Goal: Task Accomplishment & Management: Use online tool/utility

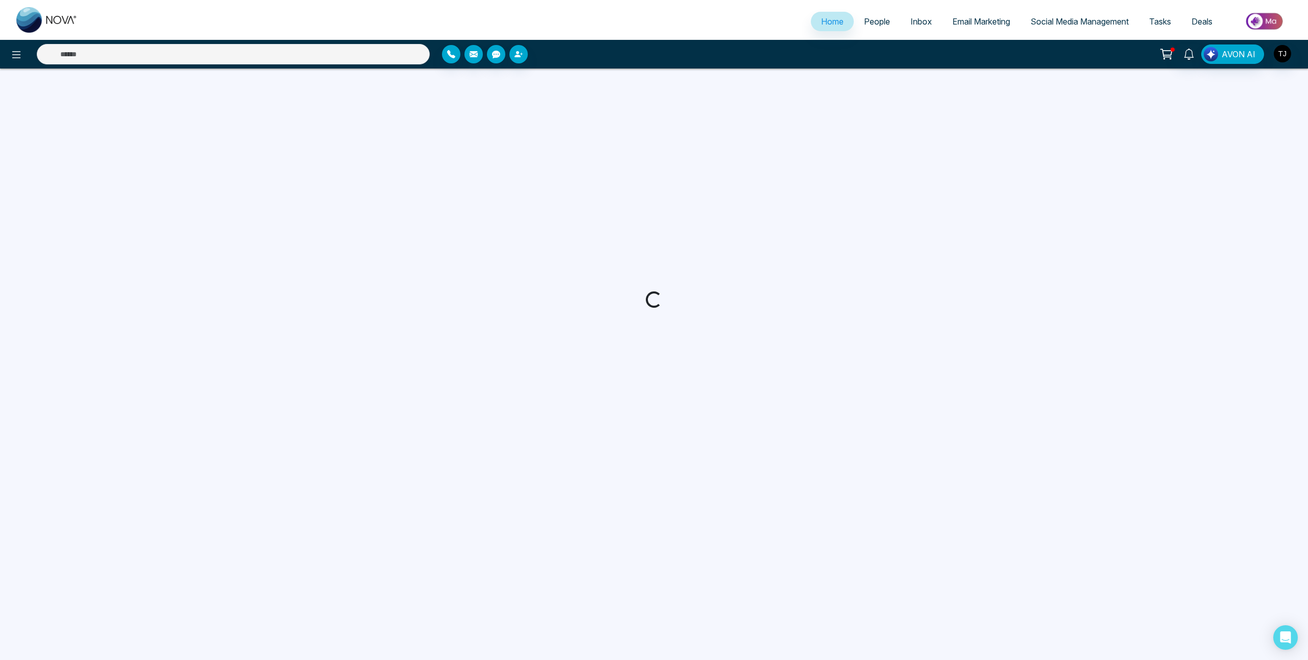
select select "*"
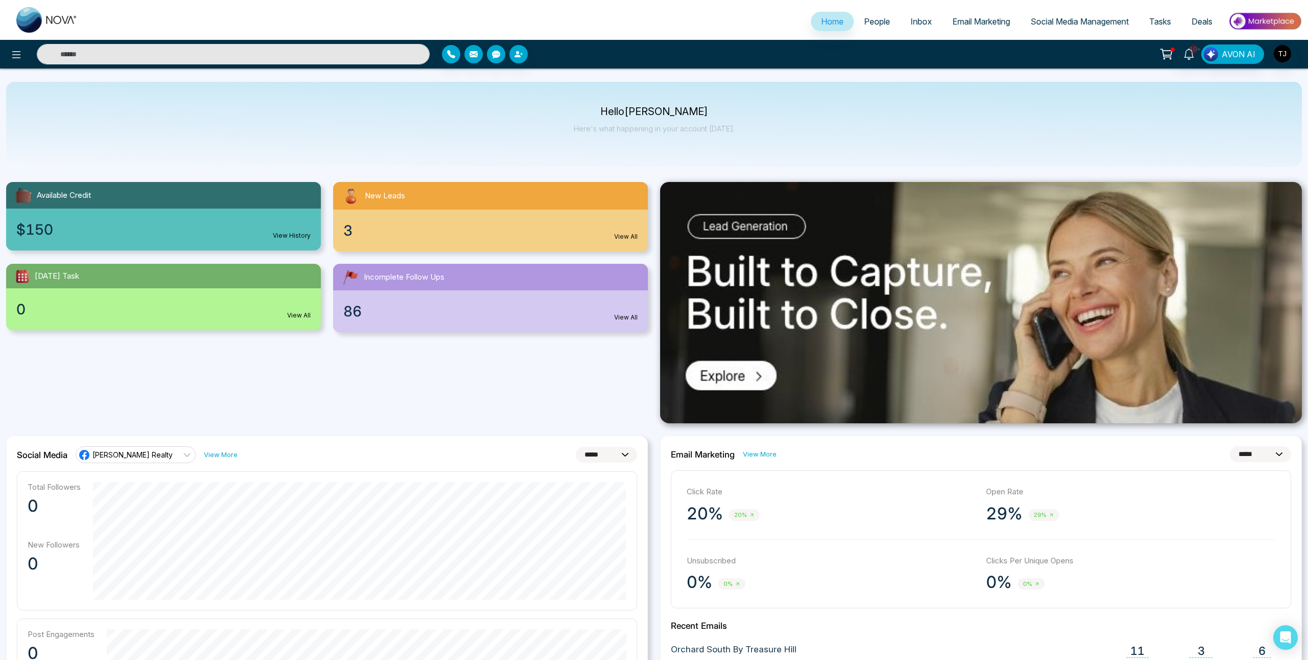
click at [1069, 15] on link "Social Media Management" at bounding box center [1079, 21] width 119 height 19
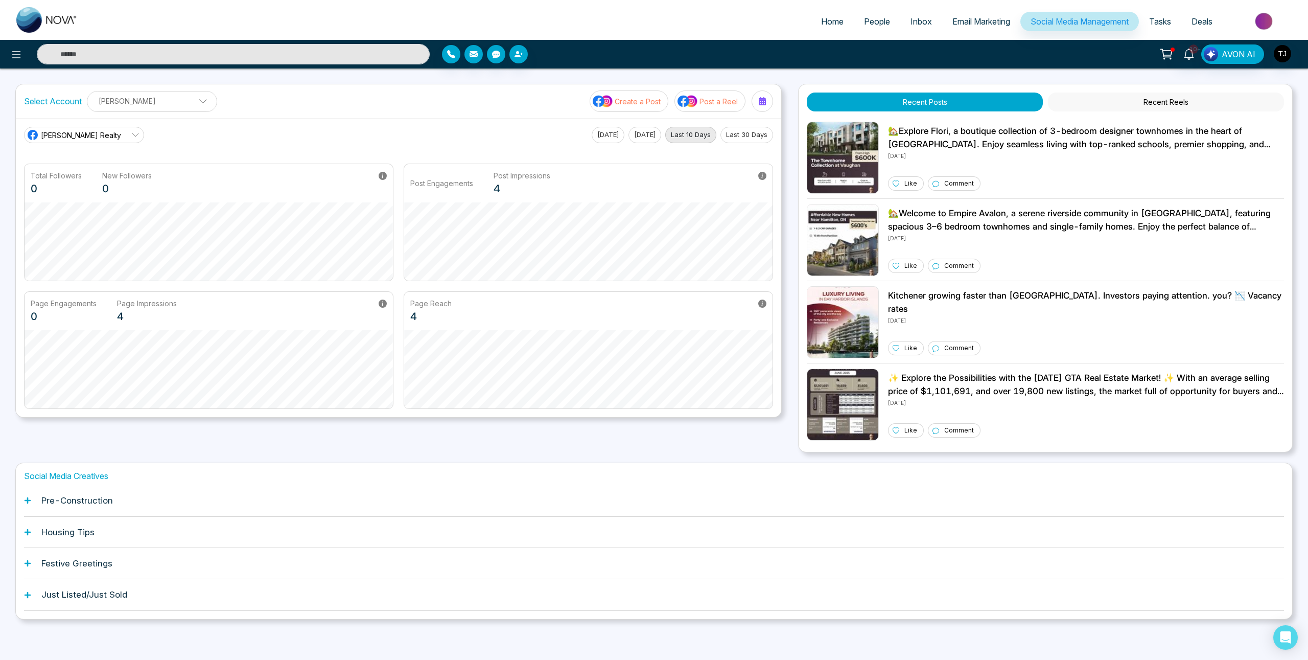
click at [1170, 96] on button "Recent Reels" at bounding box center [1166, 101] width 236 height 19
